Goal: Task Accomplishment & Management: Manage account settings

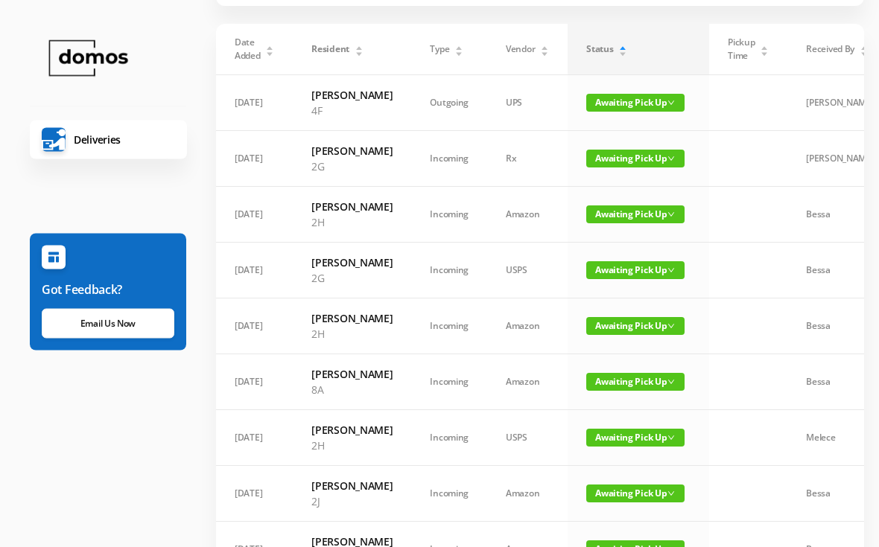
scroll to position [95, 0]
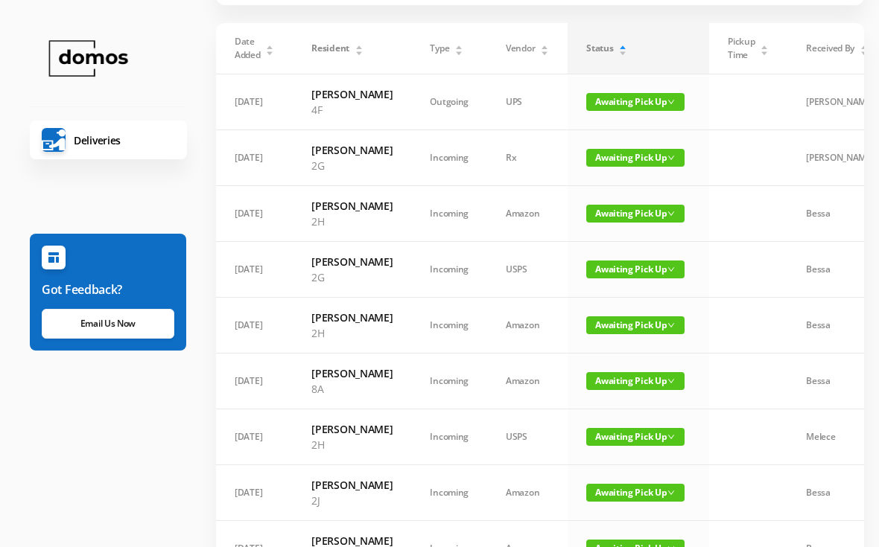
click at [606, 223] on span "Awaiting Pick Up" at bounding box center [635, 214] width 98 height 18
click at [608, 293] on link "Picked Up" at bounding box center [626, 290] width 97 height 24
click at [627, 334] on span "Awaiting Pick Up" at bounding box center [635, 326] width 98 height 18
click at [615, 419] on link "Picked Up" at bounding box center [626, 417] width 97 height 24
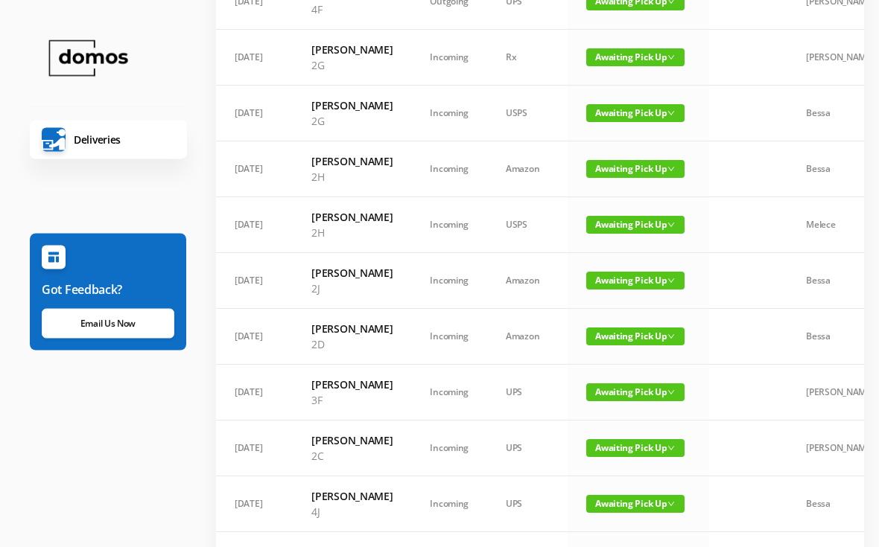
scroll to position [195, 0]
click at [638, 178] on span "Awaiting Pick Up" at bounding box center [635, 169] width 98 height 18
click at [623, 246] on link "Picked Up" at bounding box center [626, 245] width 97 height 24
click at [627, 178] on span "Awaiting Pick Up" at bounding box center [635, 169] width 98 height 18
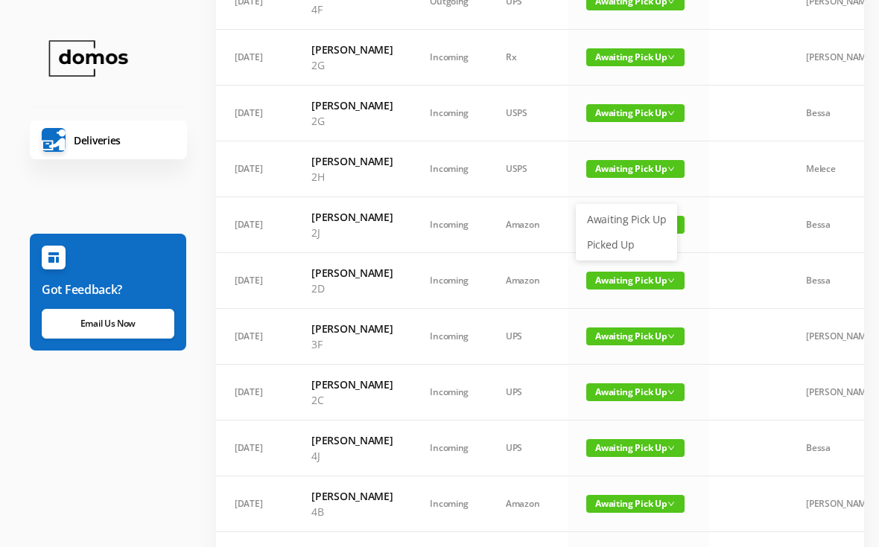
click at [620, 244] on link "Picked Up" at bounding box center [626, 245] width 97 height 24
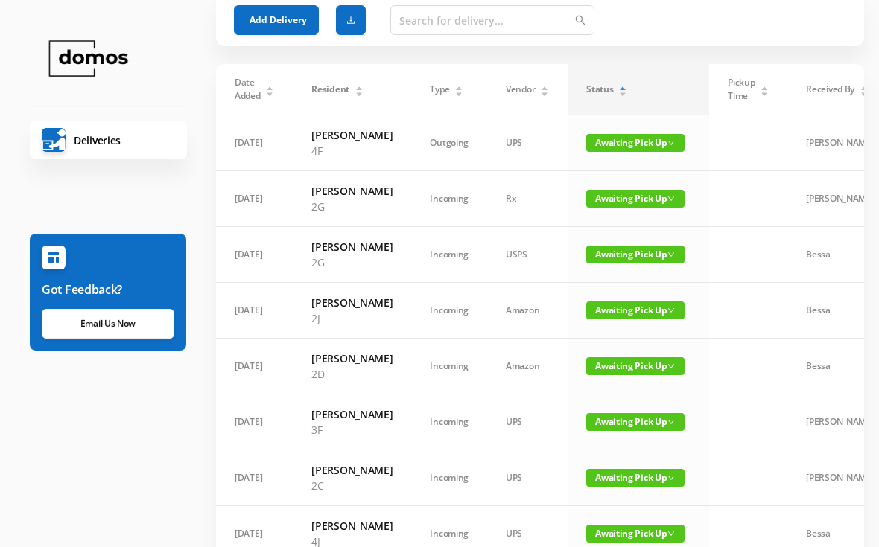
scroll to position [0, 0]
